Goal: Information Seeking & Learning: Learn about a topic

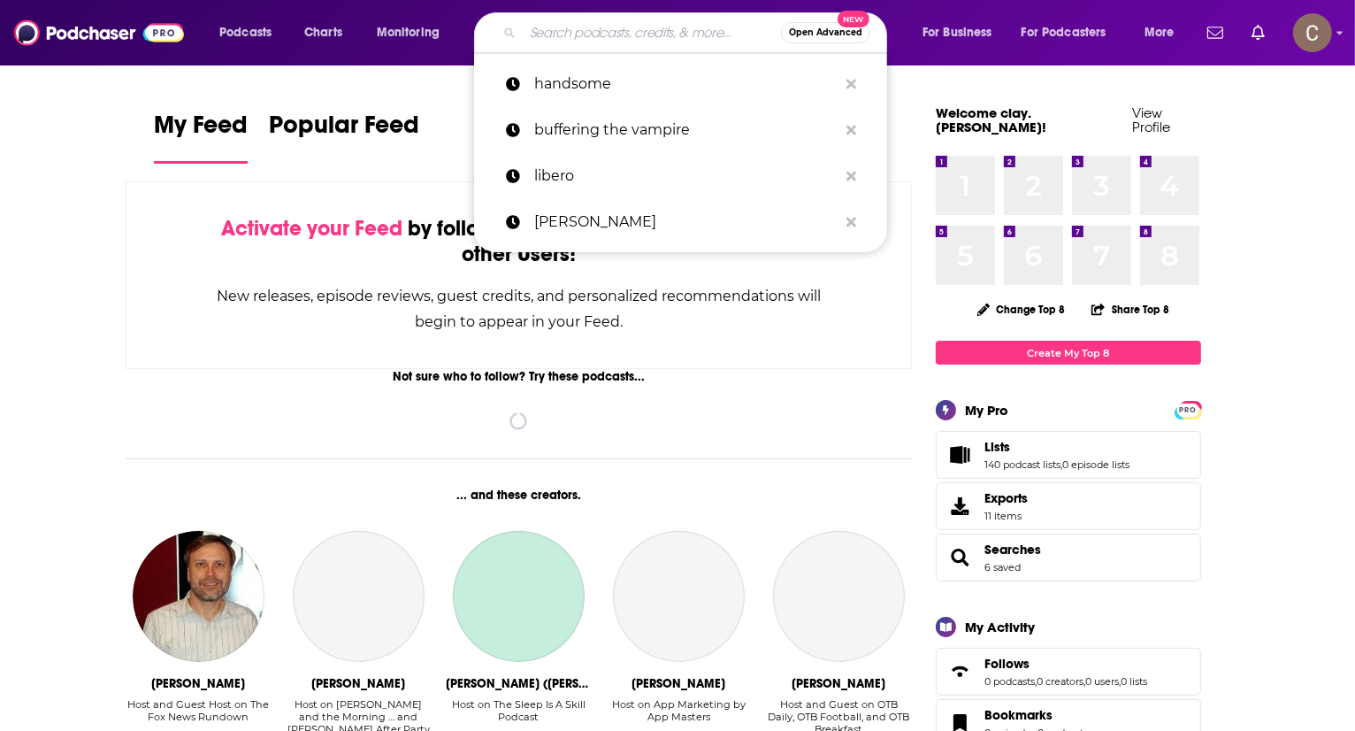
click at [559, 30] on input "Search podcasts, credits, & more..." at bounding box center [652, 33] width 258 height 28
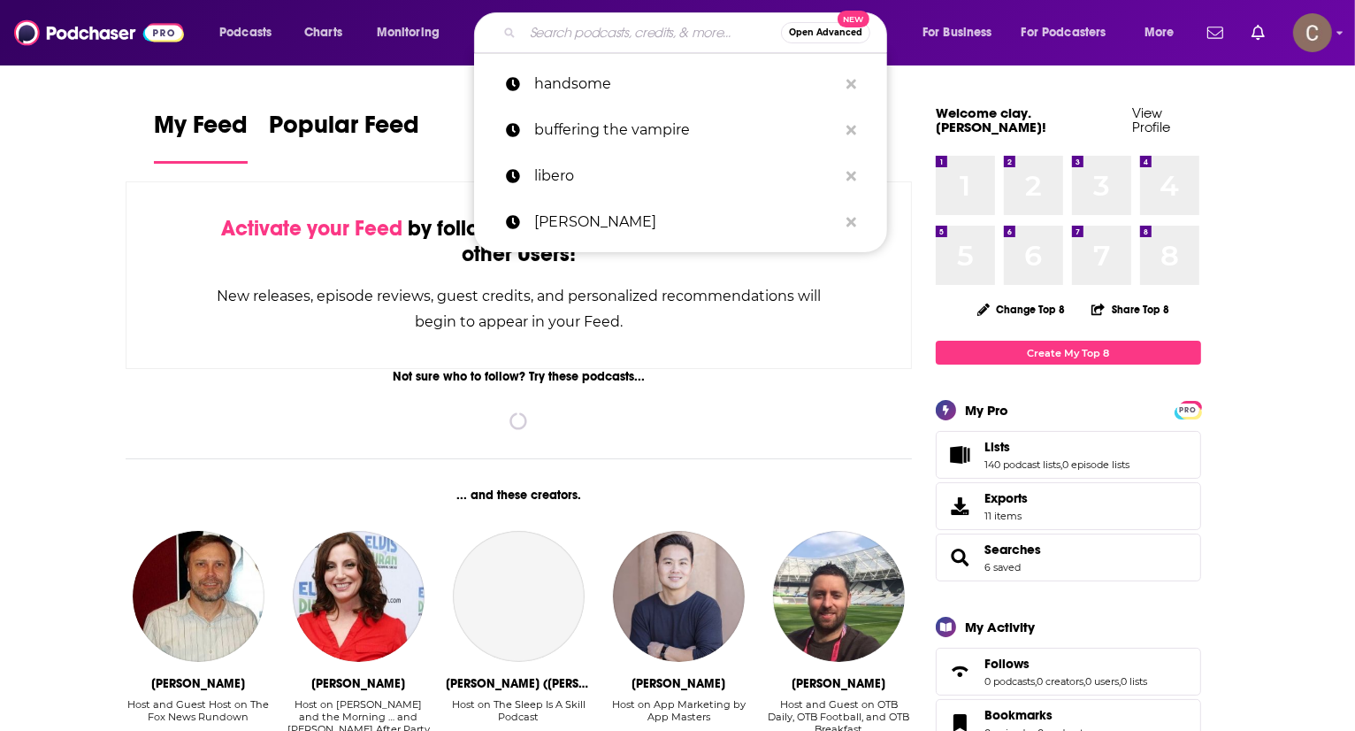
paste input "Yacht Racing Life Podcast"
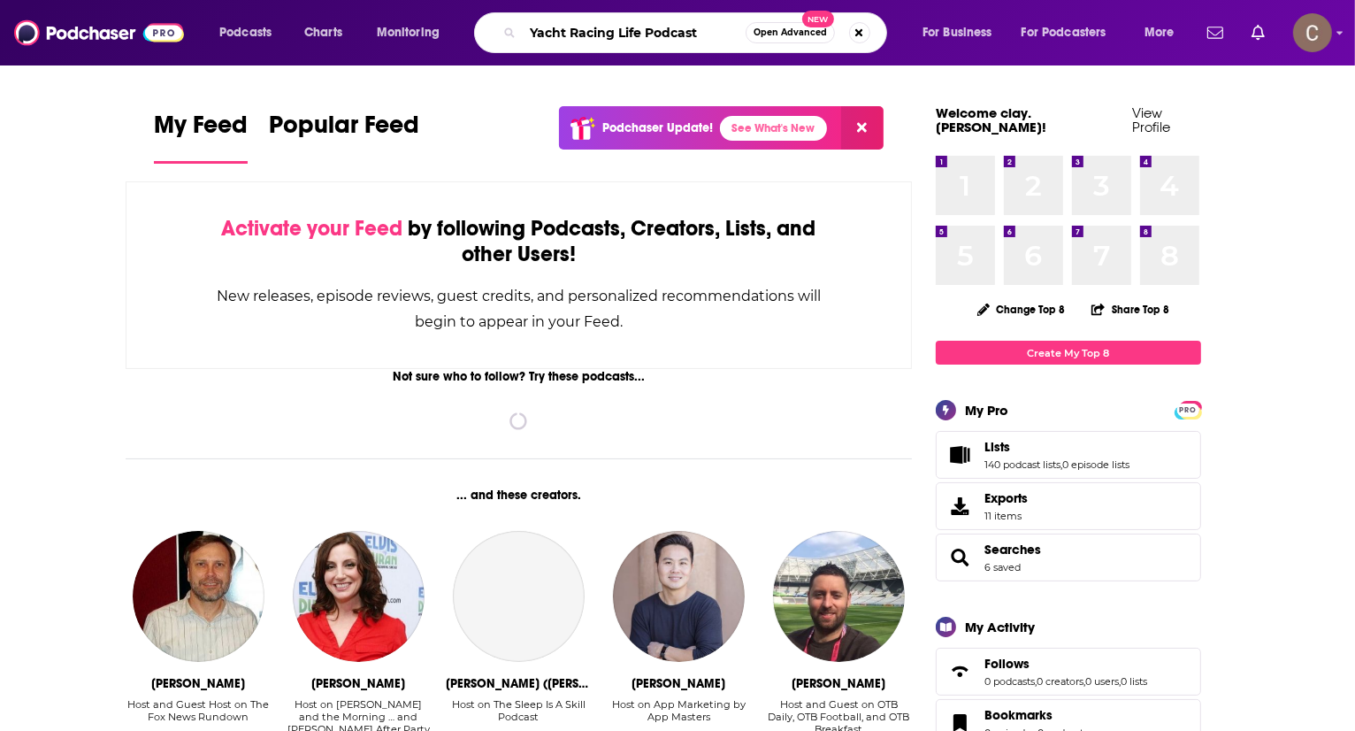
type input "Yacht Racing Life Podcast"
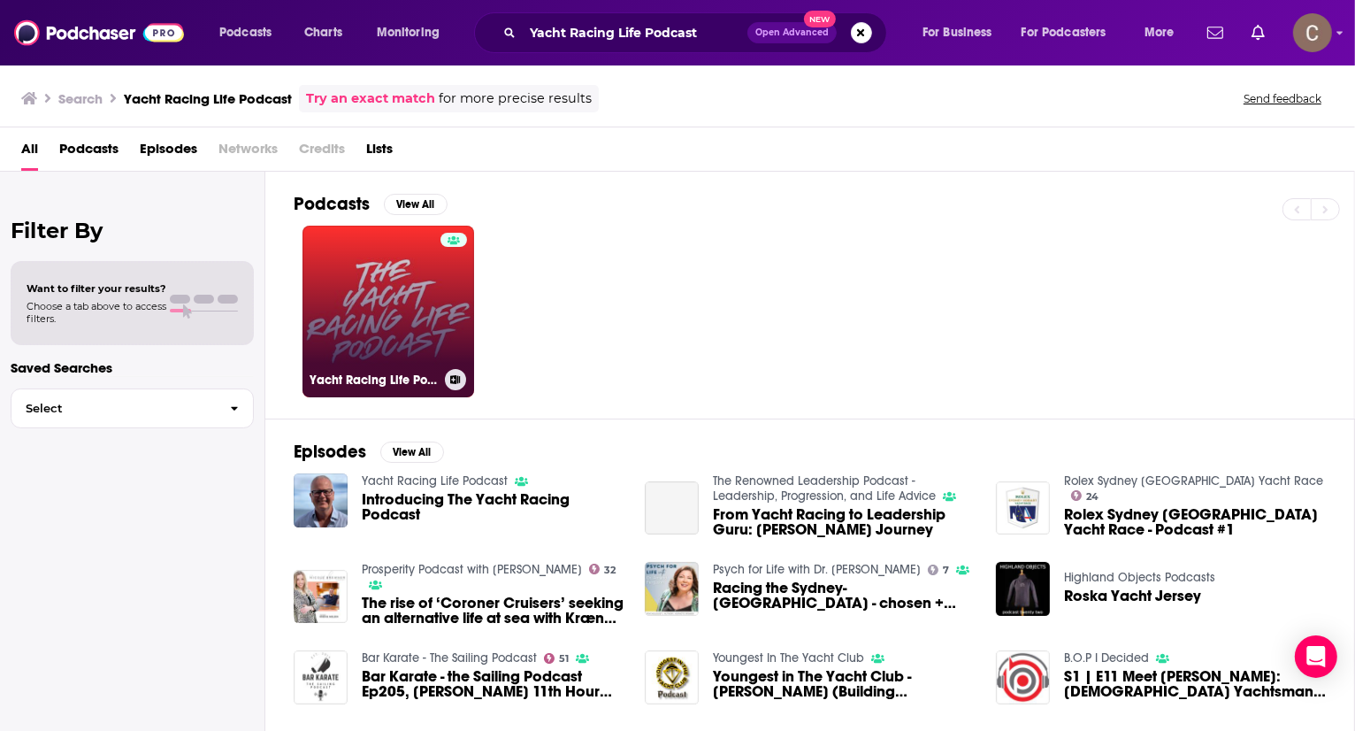
click at [385, 290] on link "Yacht Racing Life Podcast" at bounding box center [389, 312] width 172 height 172
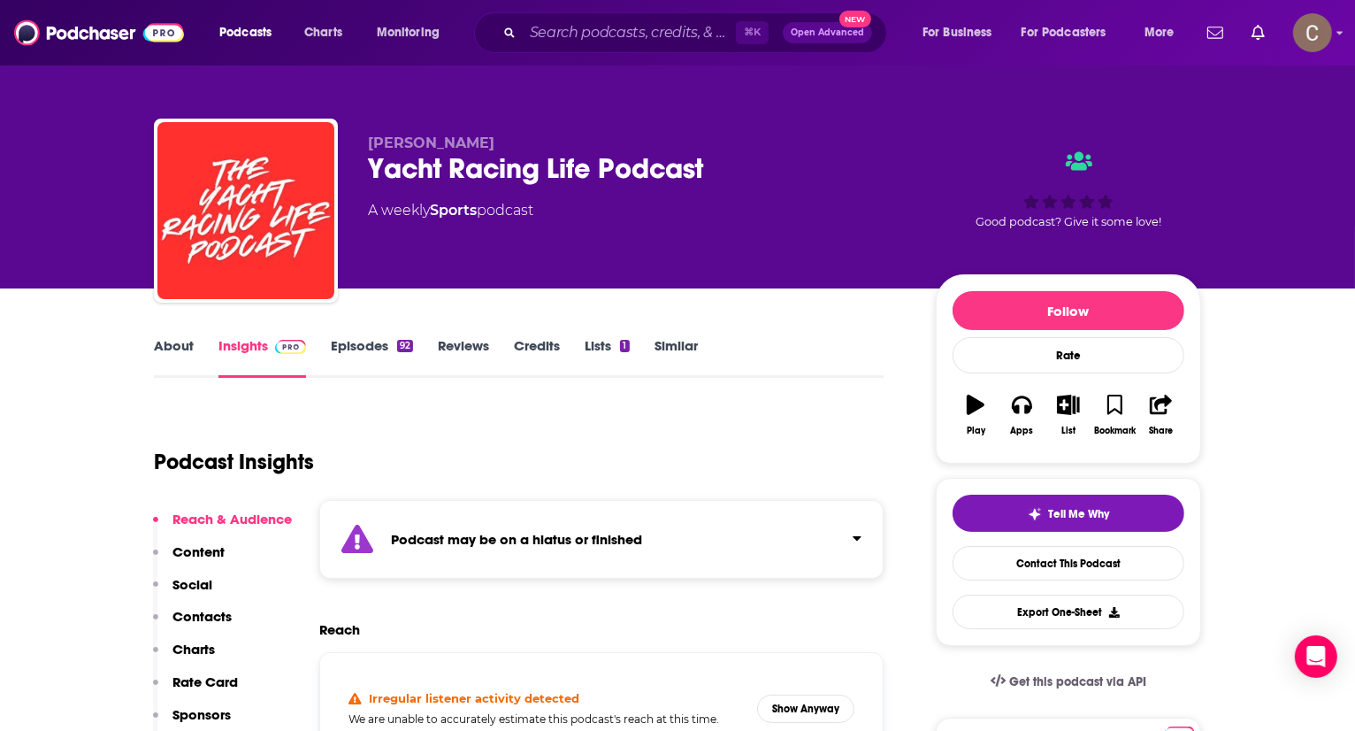
scroll to position [16, 0]
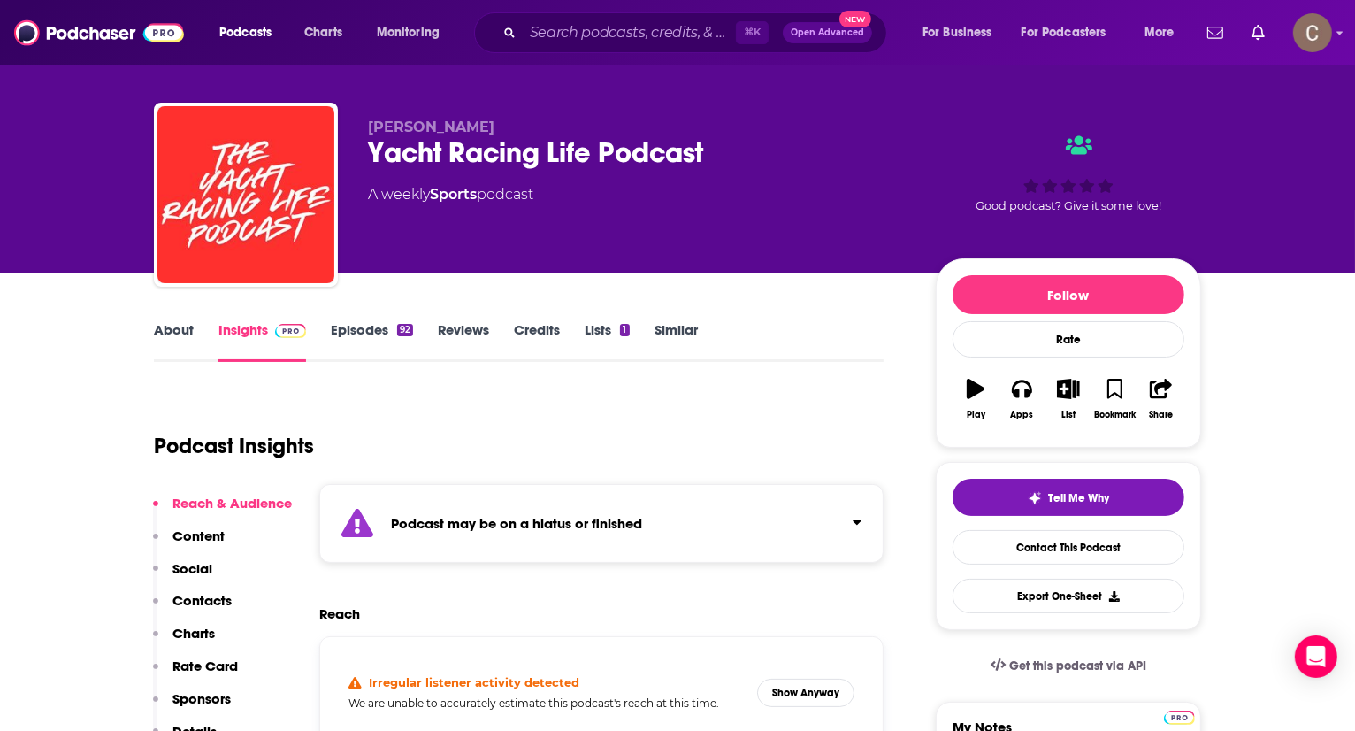
click at [672, 518] on div "Podcast may be on a hiatus or finished" at bounding box center [601, 523] width 564 height 79
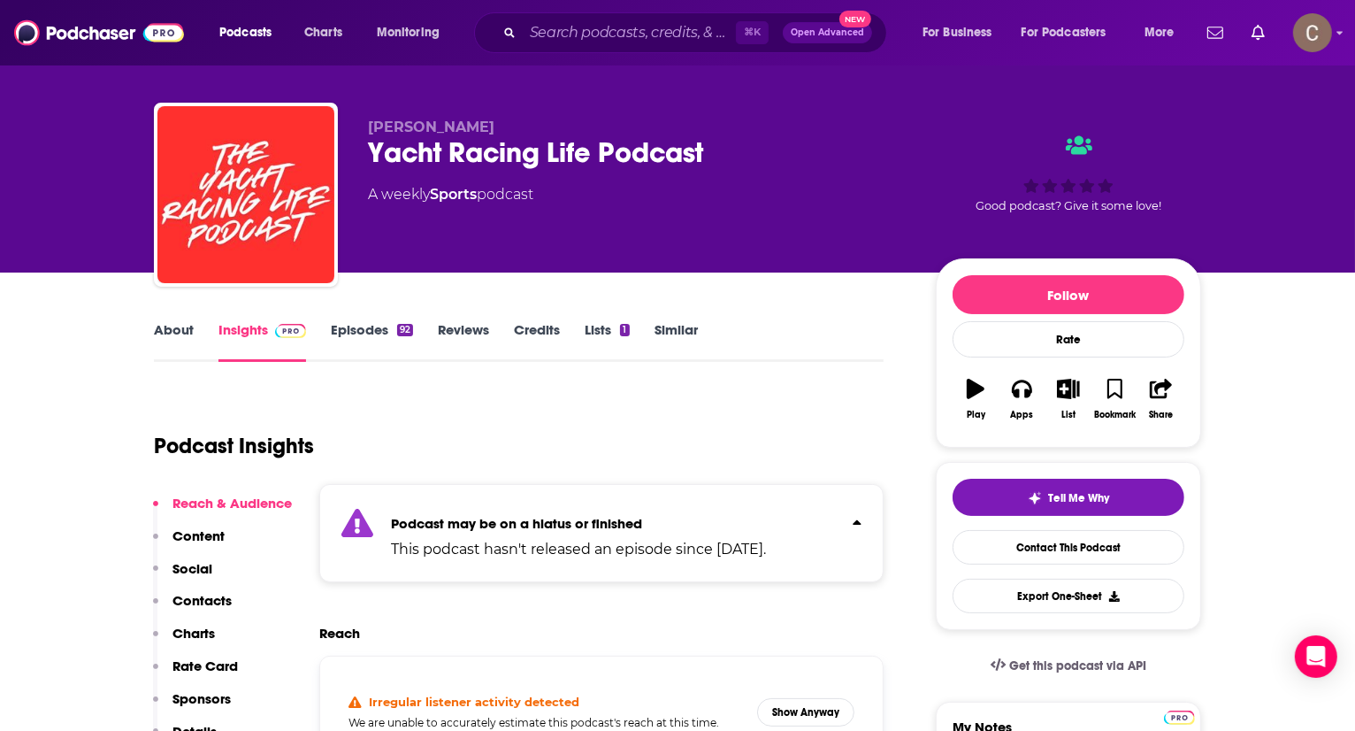
click at [766, 522] on p "Podcast may be on a hiatus or finished" at bounding box center [578, 523] width 375 height 17
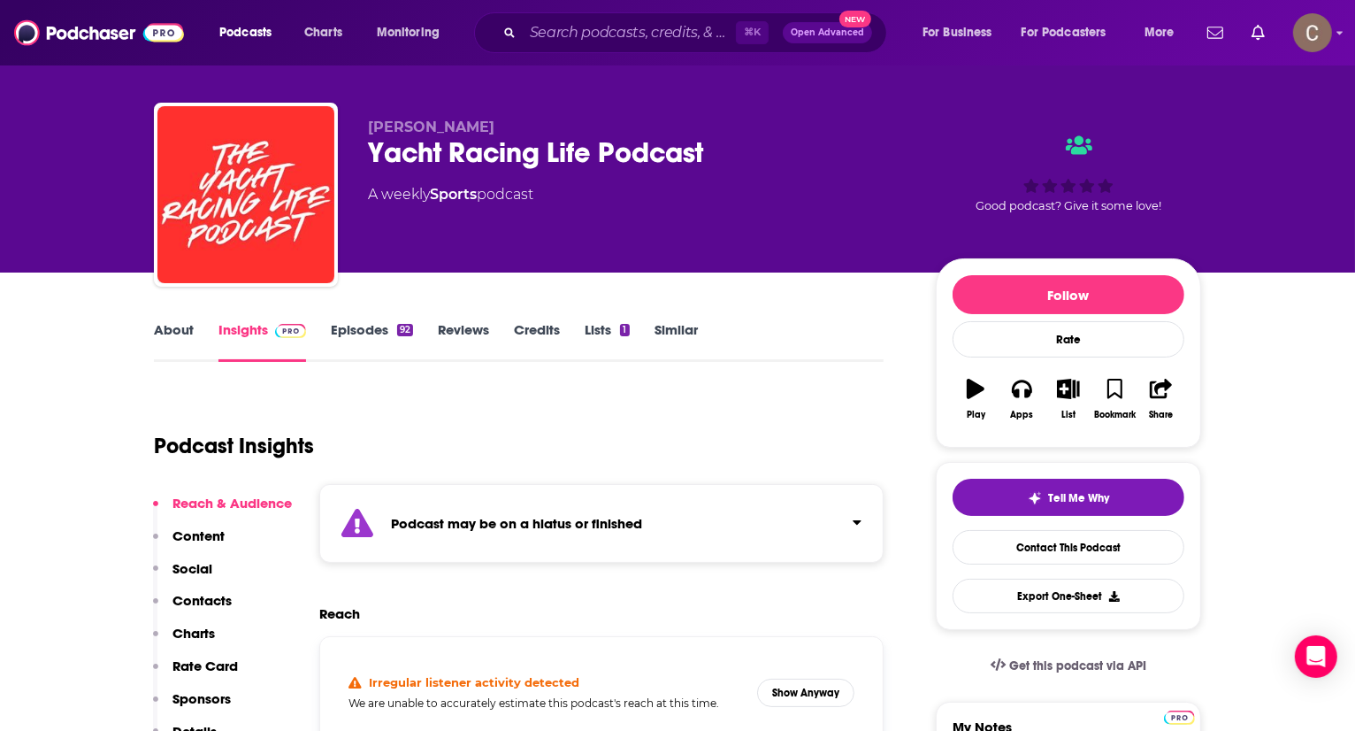
click at [372, 327] on link "Episodes 92" at bounding box center [372, 341] width 82 height 41
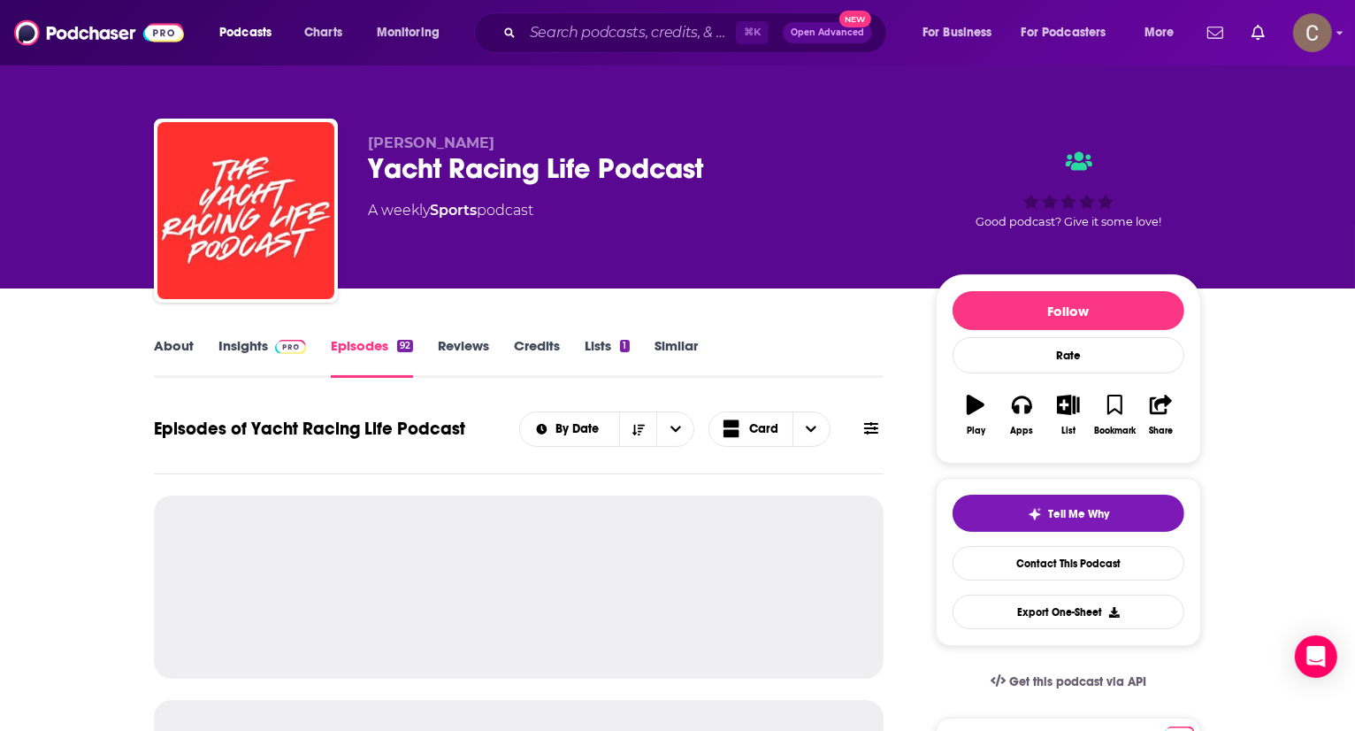
click at [269, 345] on span at bounding box center [287, 345] width 38 height 17
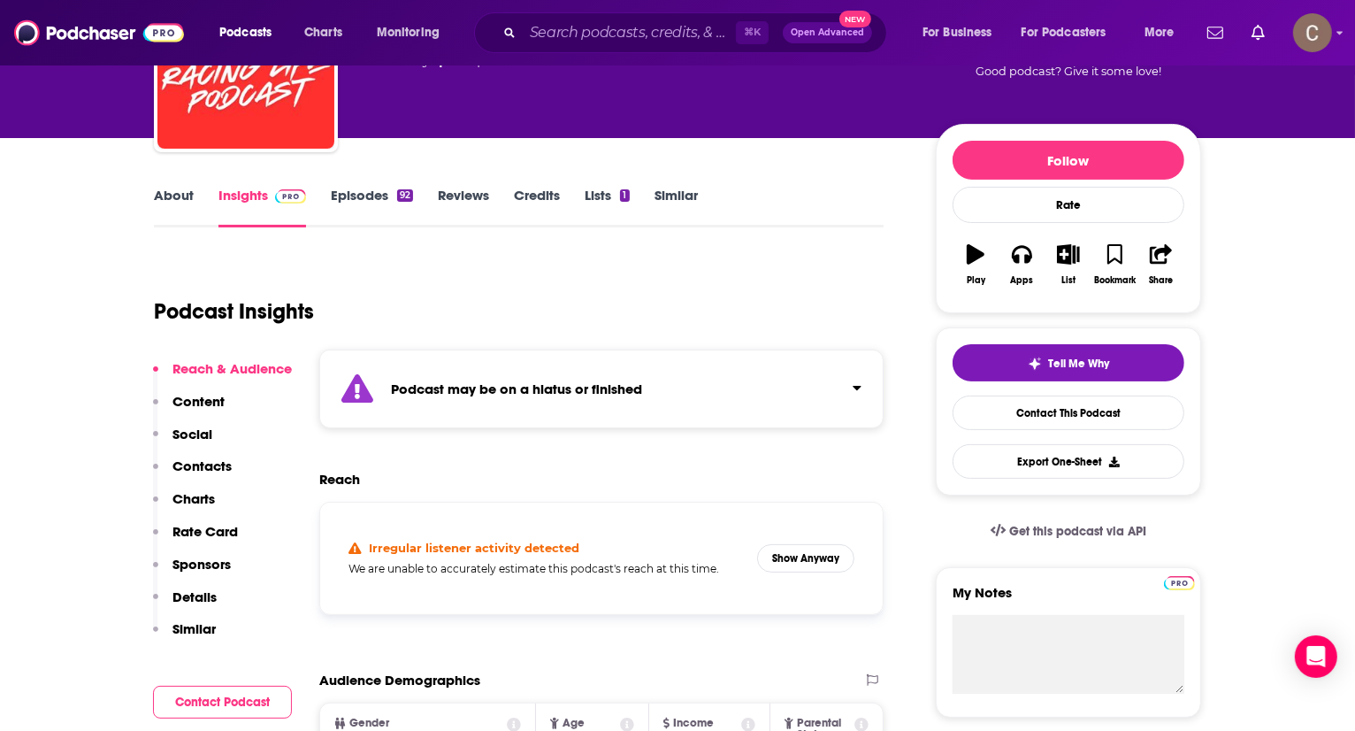
scroll to position [272, 0]
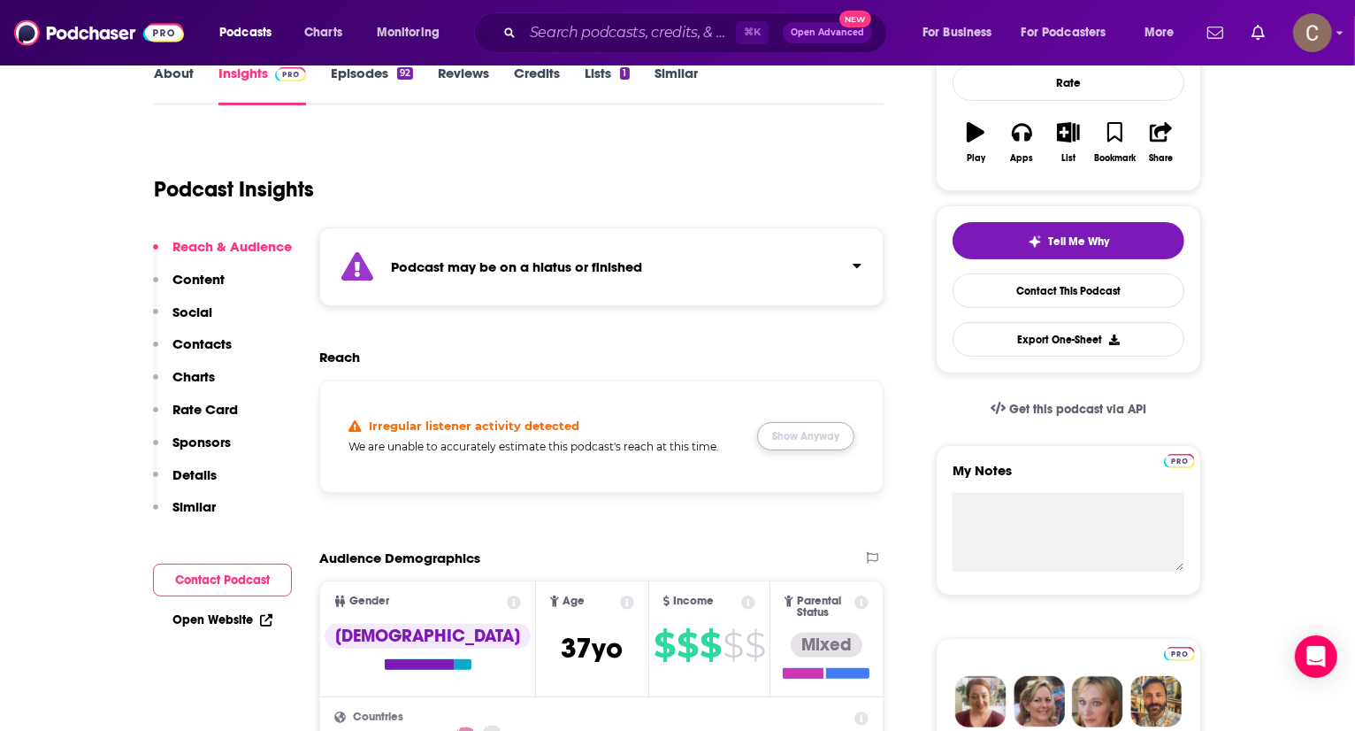
click at [848, 436] on button "Show Anyway" at bounding box center [805, 436] width 97 height 28
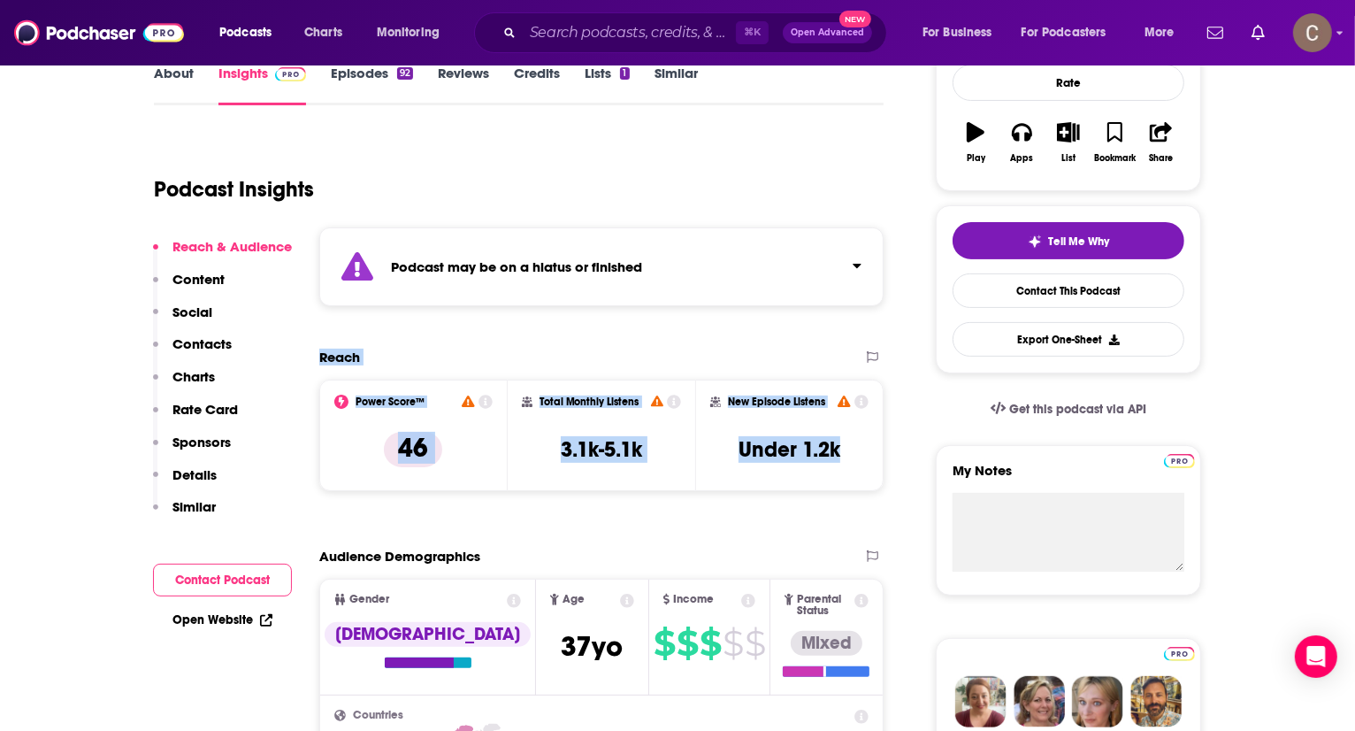
drag, startPoint x: 844, startPoint y: 435, endPoint x: 789, endPoint y: 339, distance: 110.9
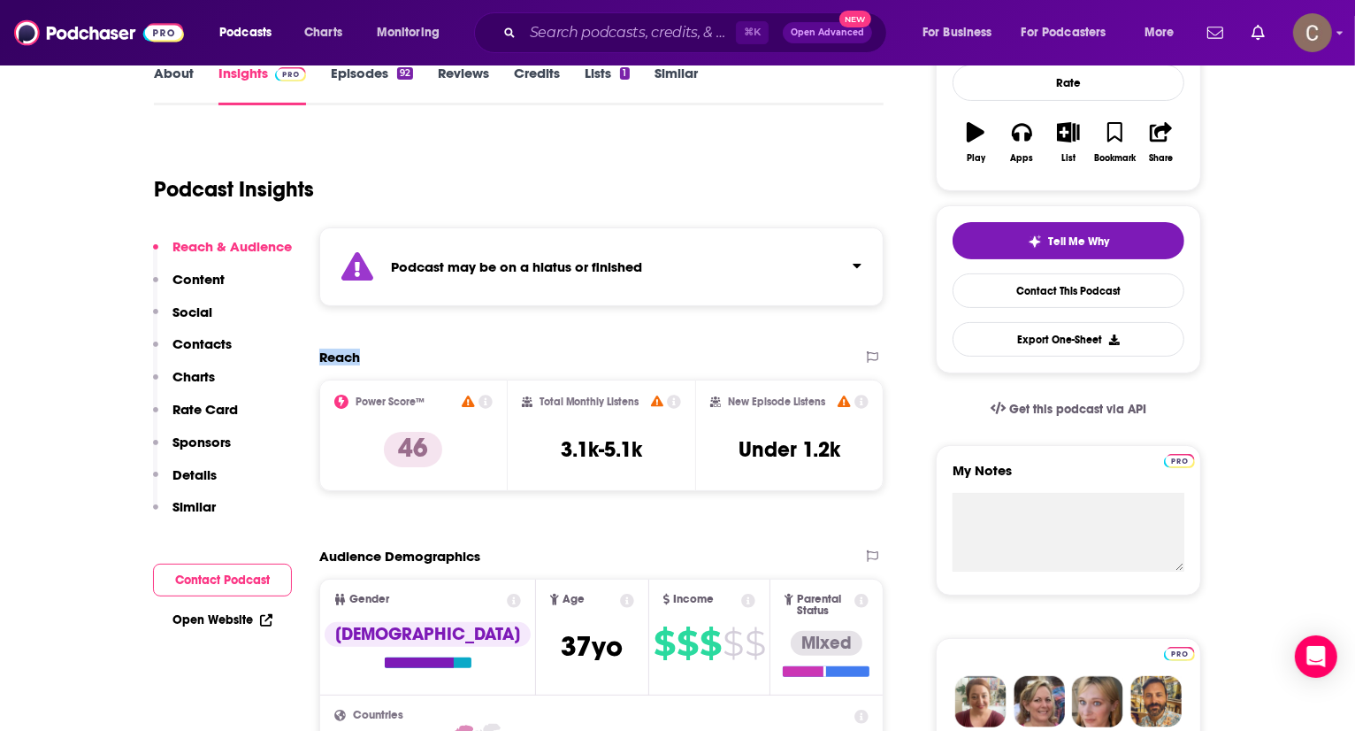
drag, startPoint x: 764, startPoint y: 367, endPoint x: 738, endPoint y: 301, distance: 71.5
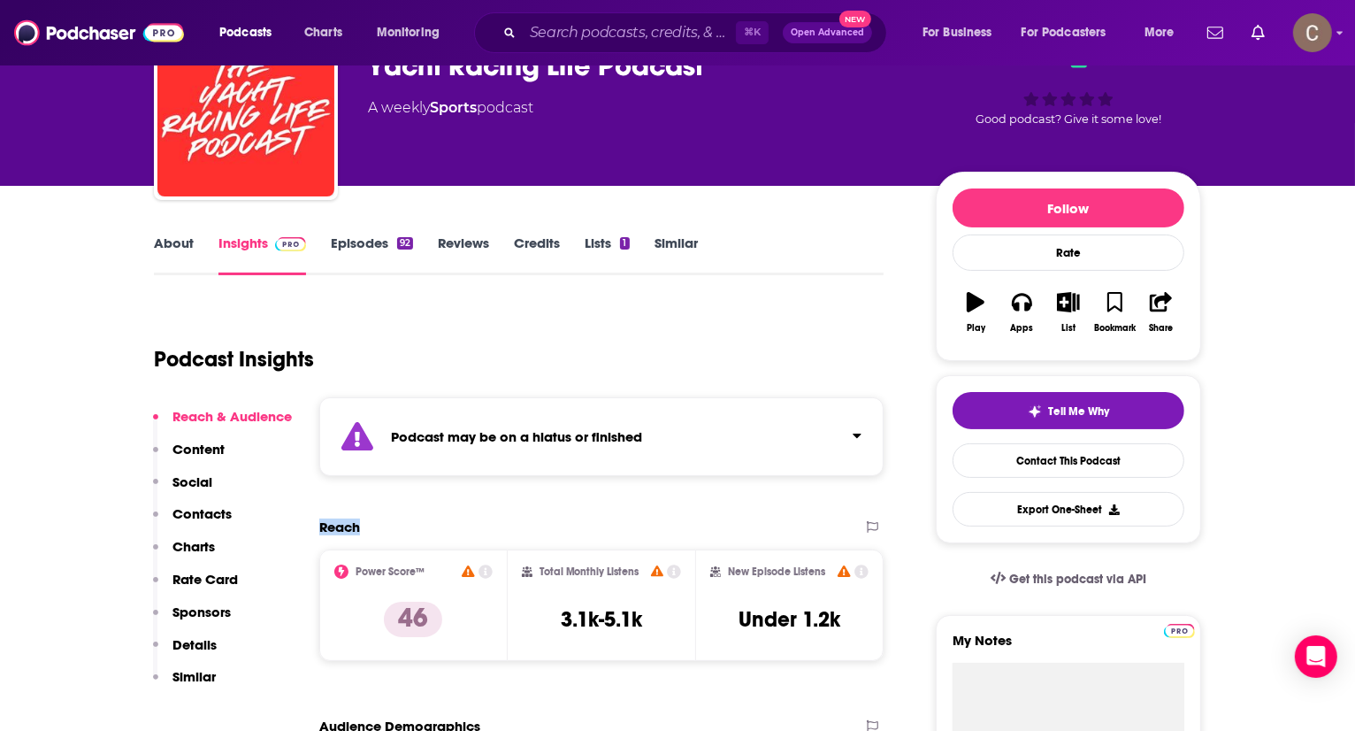
scroll to position [0, 0]
